Goal: Check status: Check status

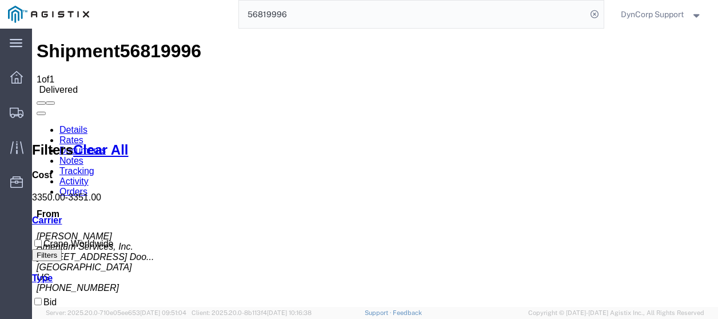
click at [647, 16] on span "DynCorp Support" at bounding box center [652, 14] width 63 height 13
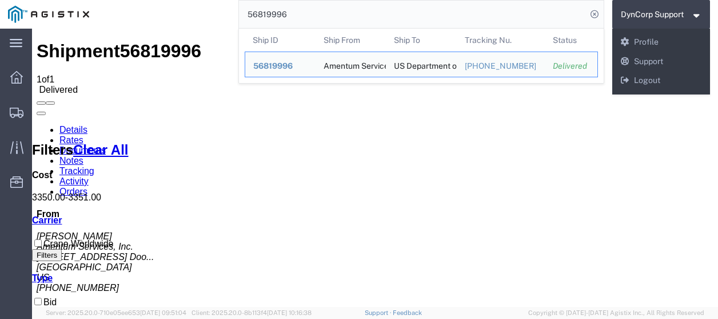
click at [562, 20] on input "56819996" at bounding box center [413, 14] width 348 height 27
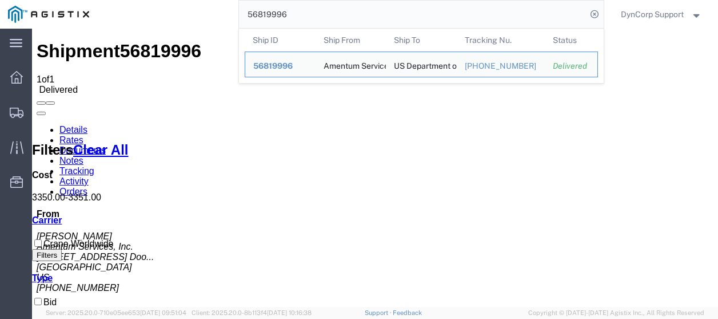
drag, startPoint x: 294, startPoint y: 18, endPoint x: 98, endPoint y: 17, distance: 195.6
click at [98, 17] on div "56819996 Ship ID Ship From Ship To Tracking Nu. Status Ship ID 56819996 Ship Fr…" at bounding box center [350, 14] width 507 height 29
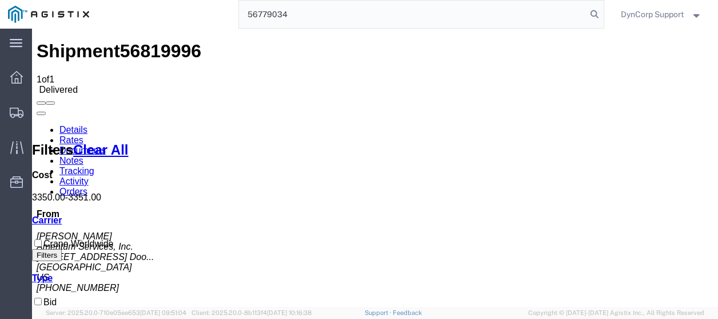
type input "56779034"
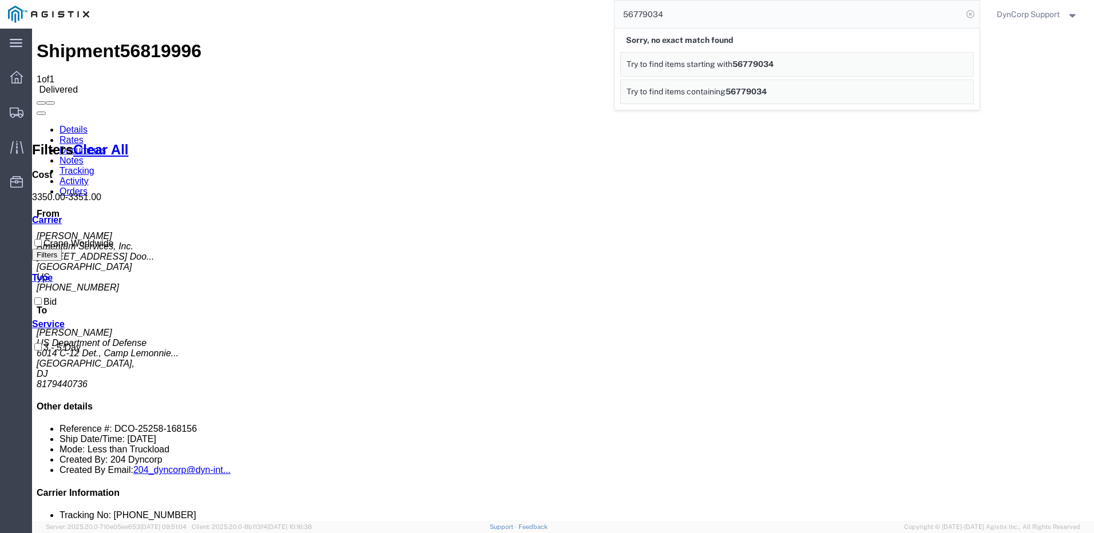
drag, startPoint x: 968, startPoint y: 15, endPoint x: 884, endPoint y: 12, distance: 84.1
click at [967, 15] on icon at bounding box center [970, 14] width 16 height 16
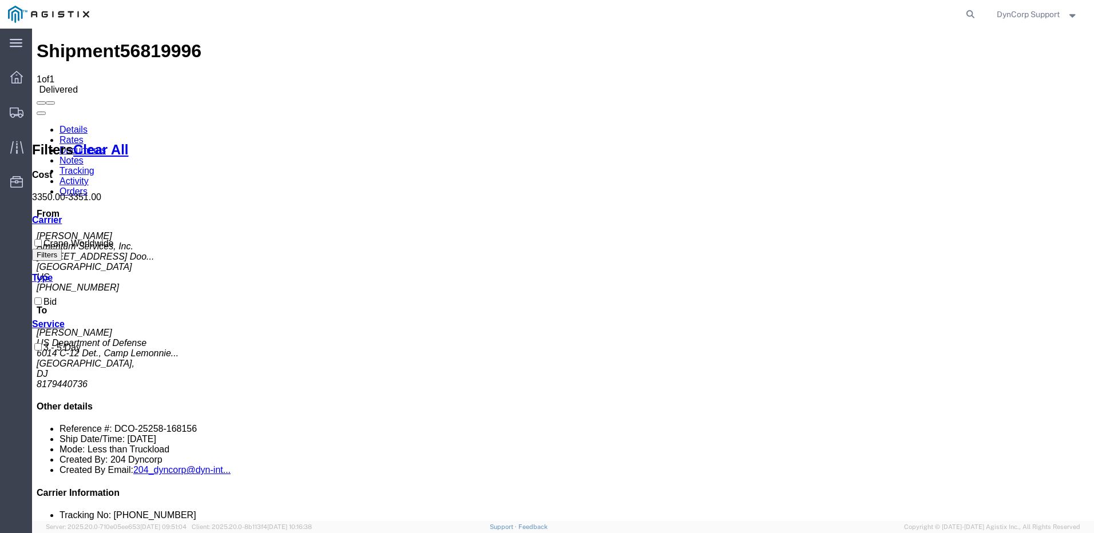
click at [929, 15] on agx-global-search at bounding box center [797, 14] width 366 height 29
click at [968, 15] on icon at bounding box center [970, 14] width 16 height 16
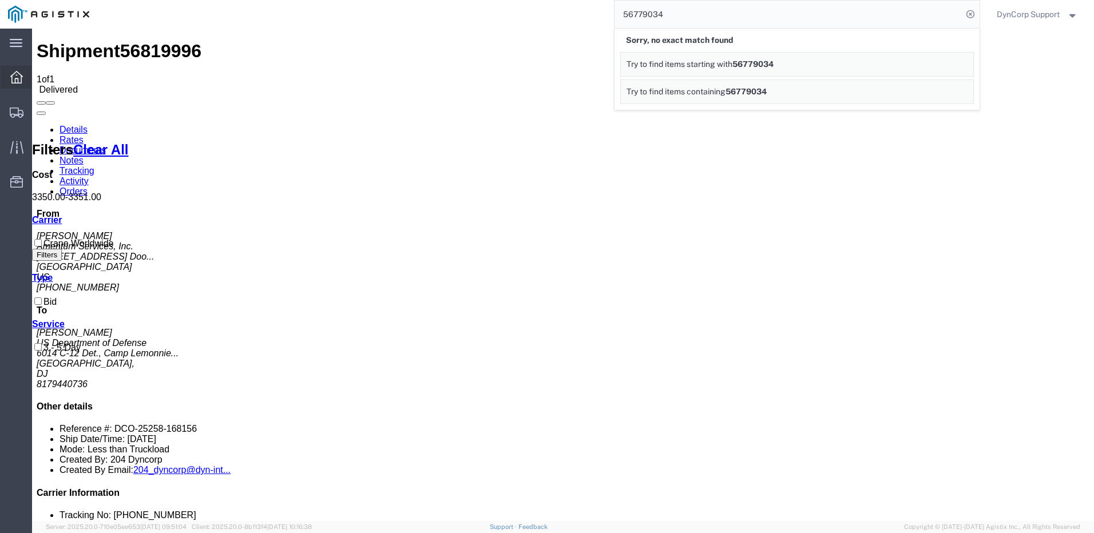
click at [14, 81] on icon at bounding box center [16, 77] width 13 height 13
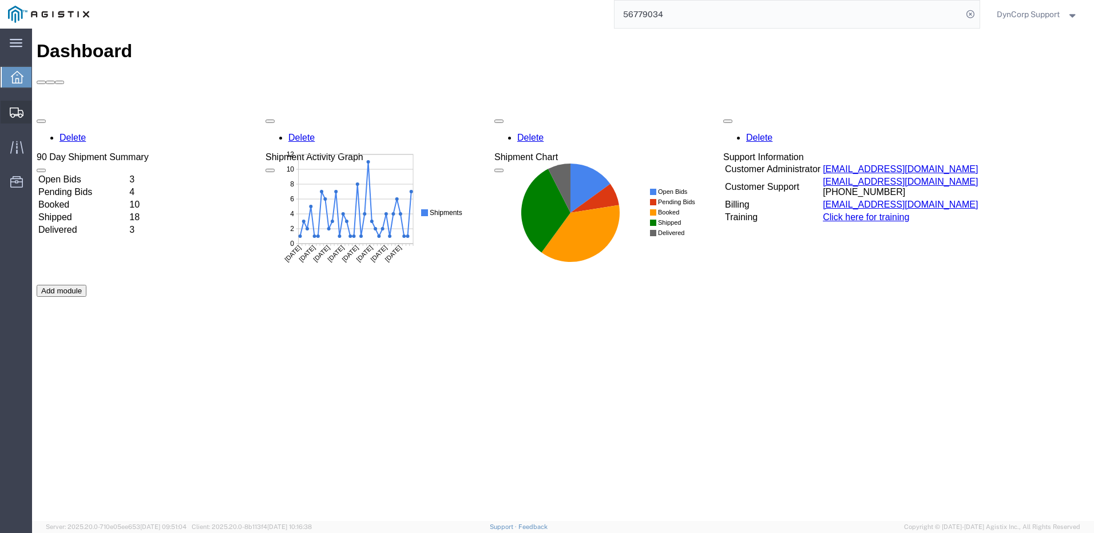
click at [15, 113] on icon at bounding box center [17, 113] width 14 height 10
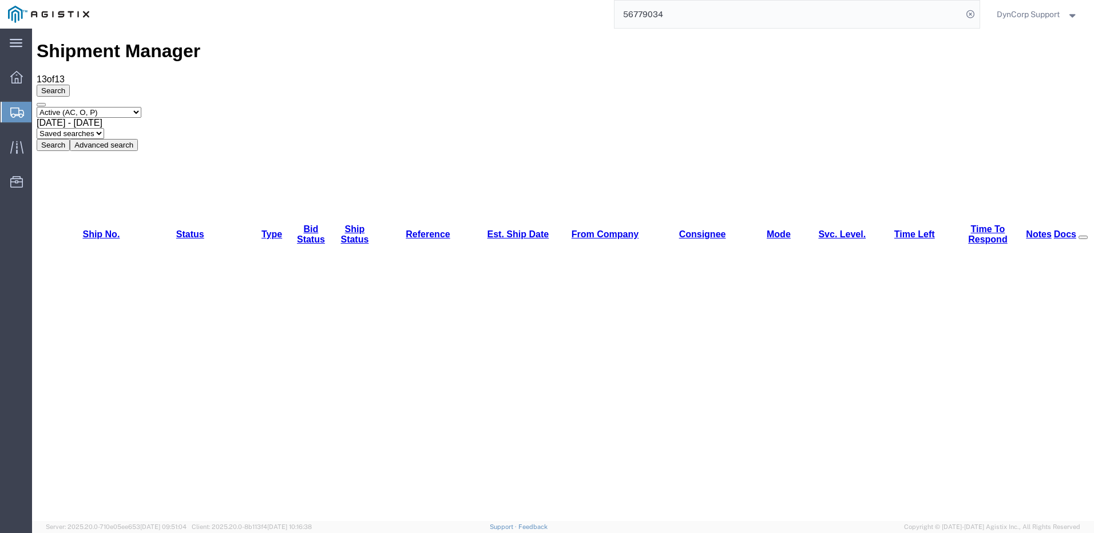
click at [765, 14] on input "56779034" at bounding box center [788, 14] width 348 height 27
drag, startPoint x: 684, startPoint y: 21, endPoint x: 454, endPoint y: 17, distance: 230.0
click at [454, 17] on div "56779034" at bounding box center [538, 14] width 882 height 29
click at [718, 11] on input "56779034" at bounding box center [788, 14] width 348 height 27
click at [11, 82] on icon at bounding box center [16, 77] width 13 height 13
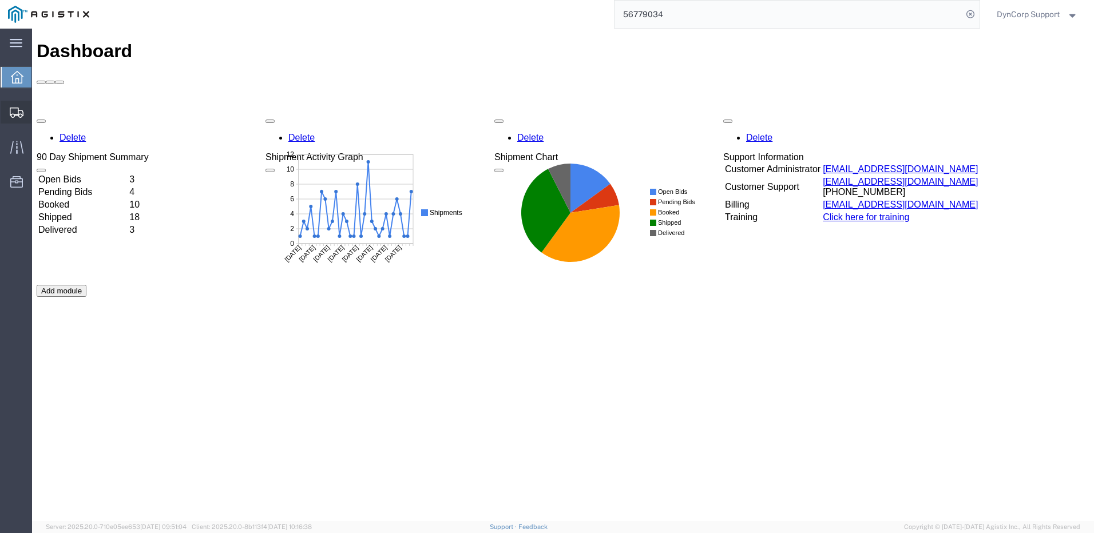
click at [8, 108] on div at bounding box center [17, 112] width 32 height 23
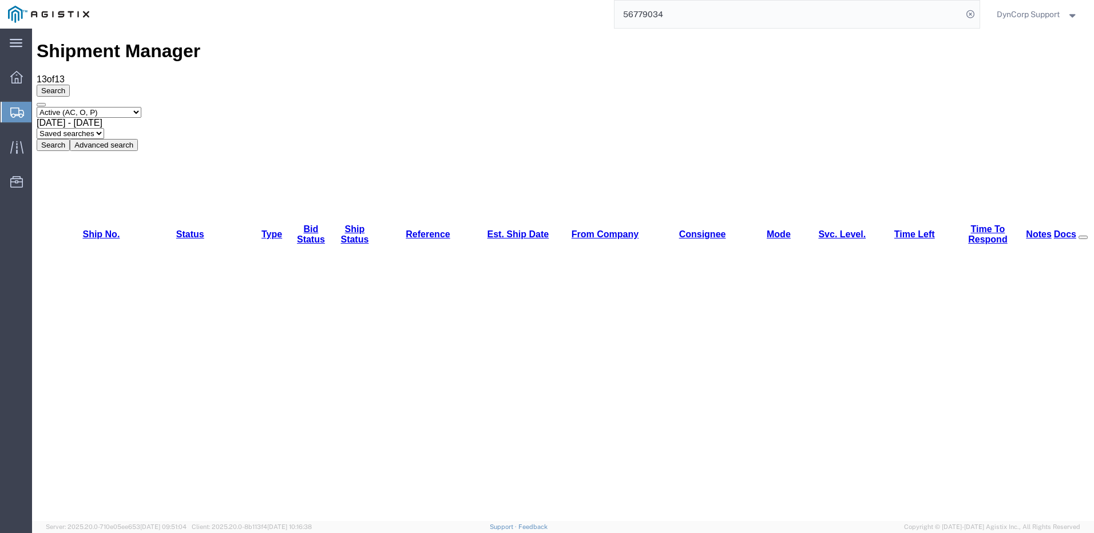
drag, startPoint x: 698, startPoint y: 14, endPoint x: 516, endPoint y: 11, distance: 181.3
click at [516, 11] on div "56779034" at bounding box center [538, 14] width 882 height 29
click at [633, 25] on input "56779034" at bounding box center [788, 14] width 348 height 27
drag, startPoint x: 622, startPoint y: 47, endPoint x: 497, endPoint y: 31, distance: 126.4
paste input "8278"
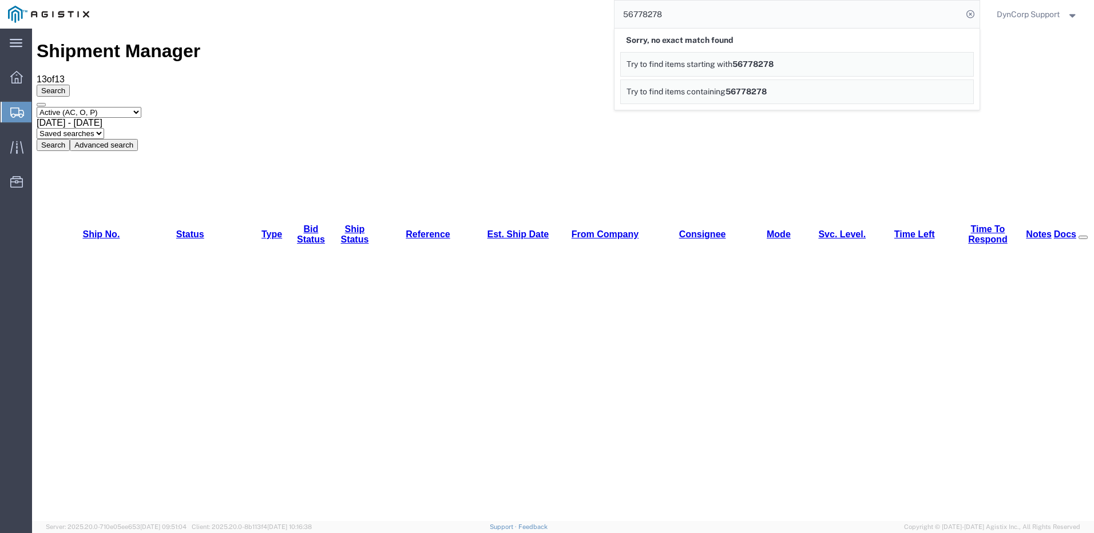
click at [920, 23] on input "56778278" at bounding box center [788, 14] width 348 height 27
drag, startPoint x: 730, startPoint y: 19, endPoint x: 498, endPoint y: 14, distance: 232.3
click at [498, 14] on div "56778278 Sorry, no exact match found Try to find items starting with 56778278 T…" at bounding box center [538, 14] width 882 height 29
paste input "9034"
click at [940, 19] on input "56779034" at bounding box center [788, 14] width 348 height 27
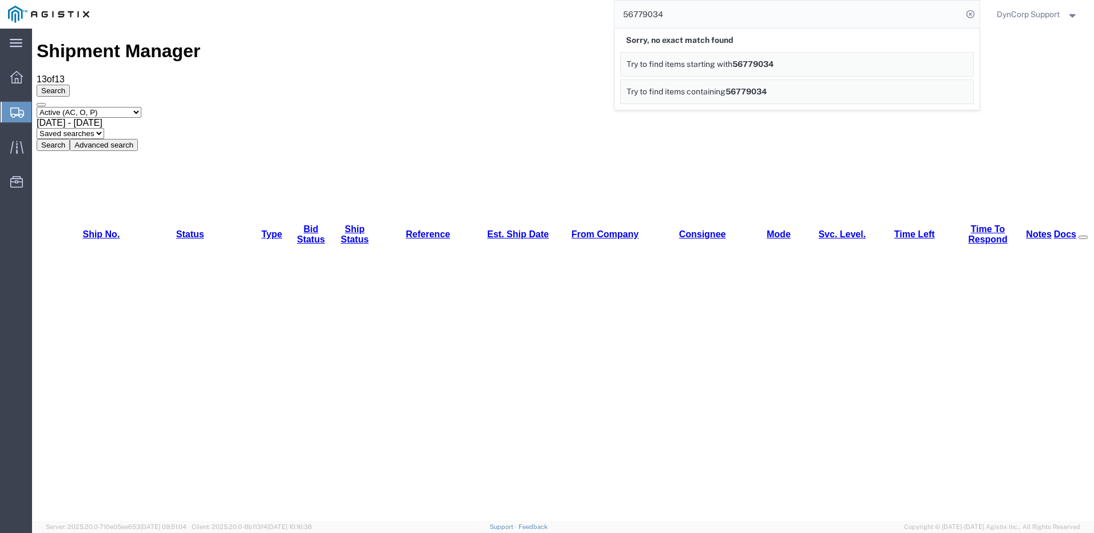
drag, startPoint x: 696, startPoint y: 19, endPoint x: 508, endPoint y: 26, distance: 188.3
click at [508, 26] on div "56779034 Sorry, no exact match found Try to find items starting with 56779034 T…" at bounding box center [538, 14] width 882 height 29
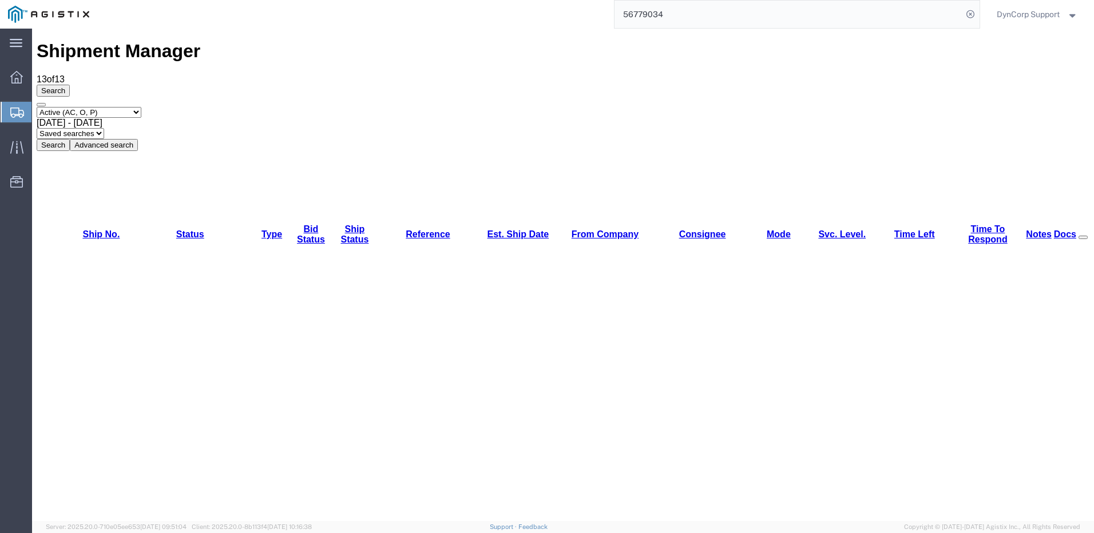
paste input "01"
type input "56779001"
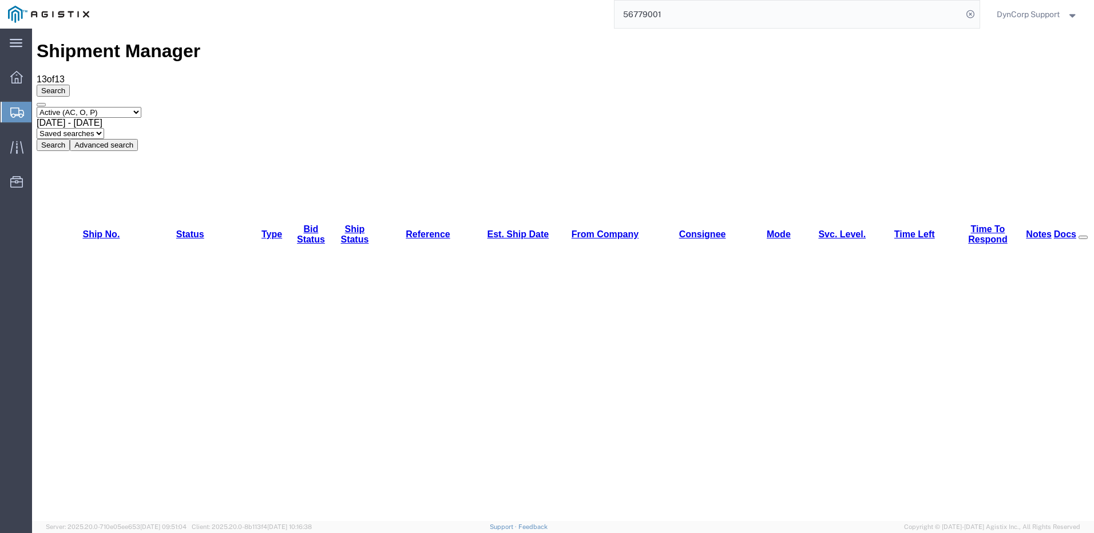
drag, startPoint x: 188, startPoint y: 464, endPoint x: 204, endPoint y: 450, distance: 21.5
